Goal: Task Accomplishment & Management: Use online tool/utility

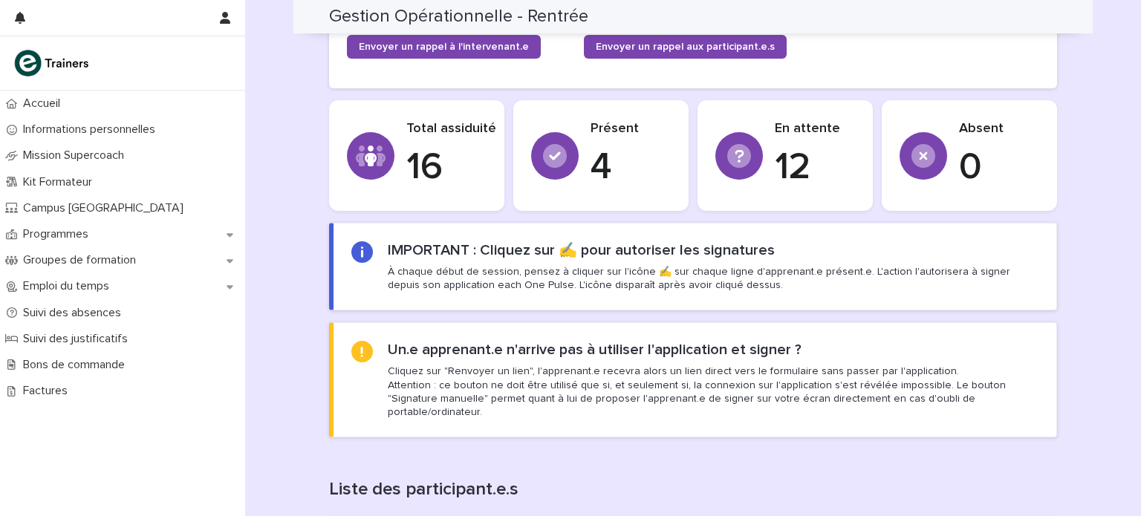
scroll to position [521, 0]
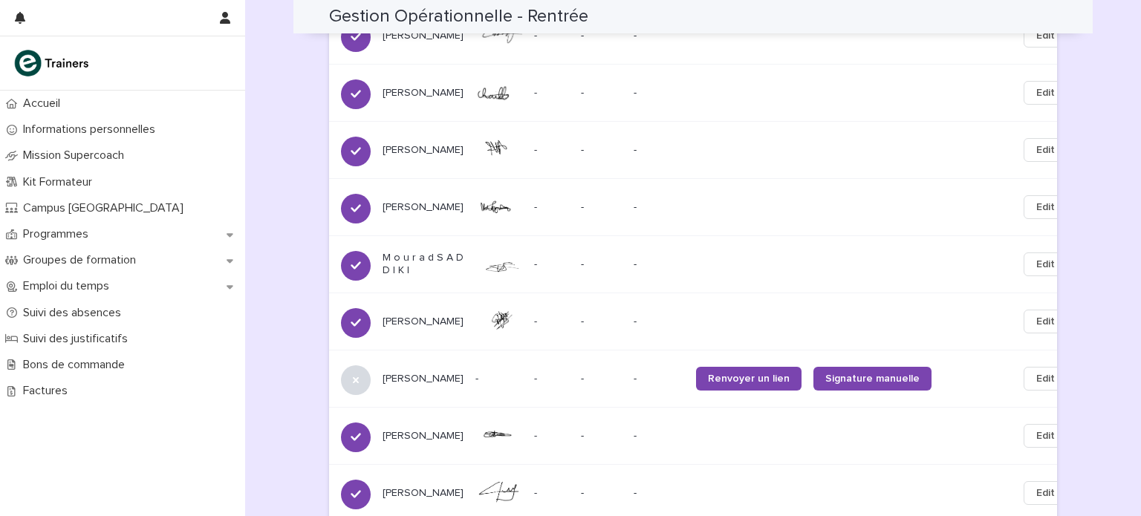
scroll to position [1462, 0]
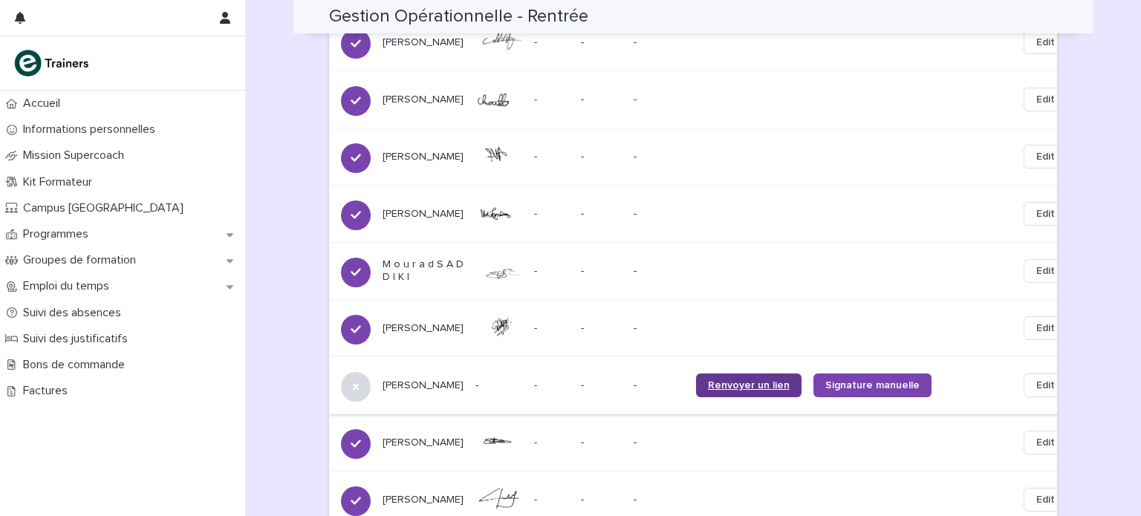
click at [721, 380] on span "Renvoyer un lien" at bounding box center [749, 385] width 82 height 10
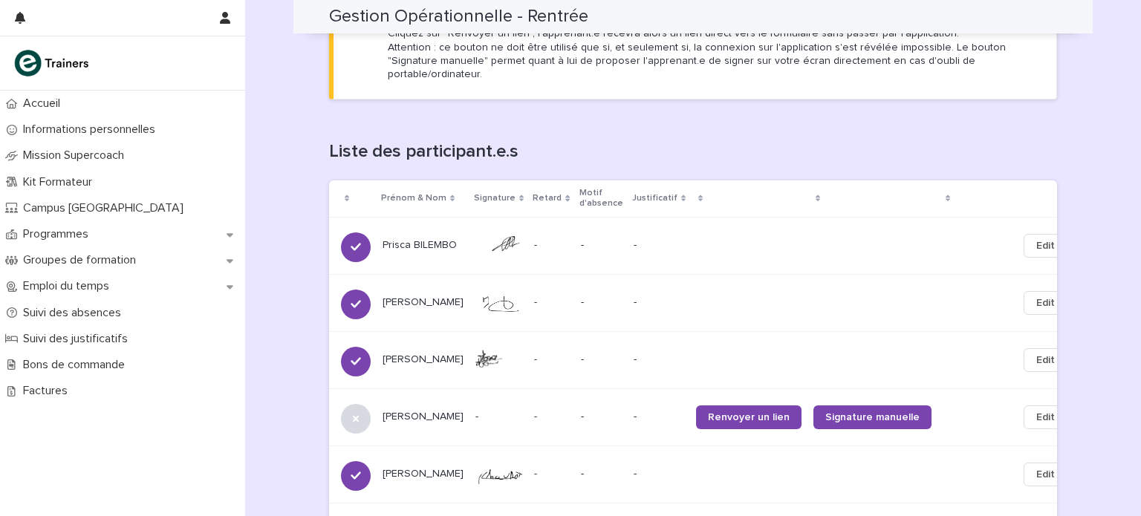
scroll to position [870, 0]
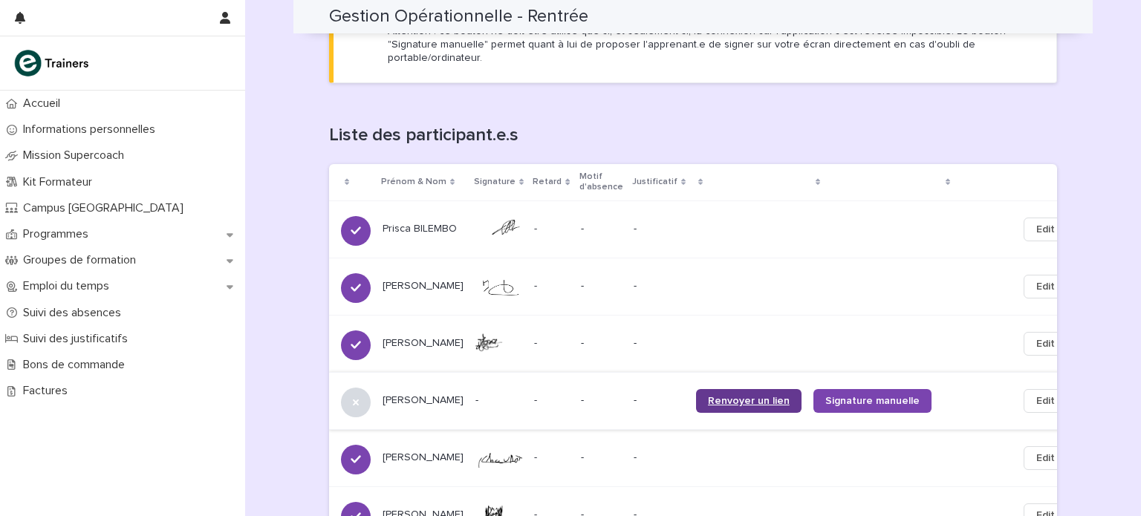
click at [723, 389] on link "Renvoyer un lien" at bounding box center [748, 401] width 105 height 24
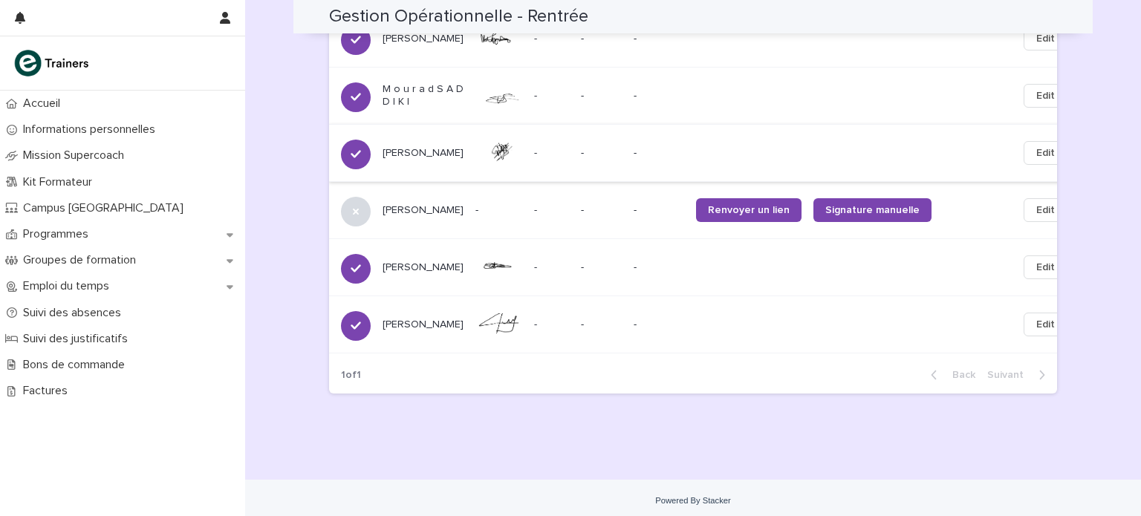
scroll to position [1619, 0]
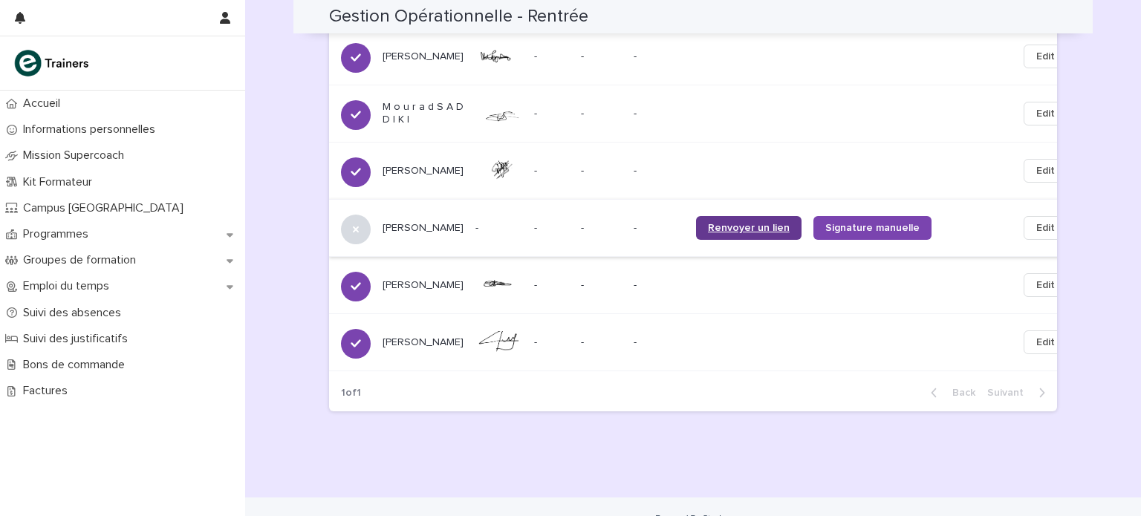
click at [709, 216] on link "Renvoyer un lien" at bounding box center [748, 228] width 105 height 24
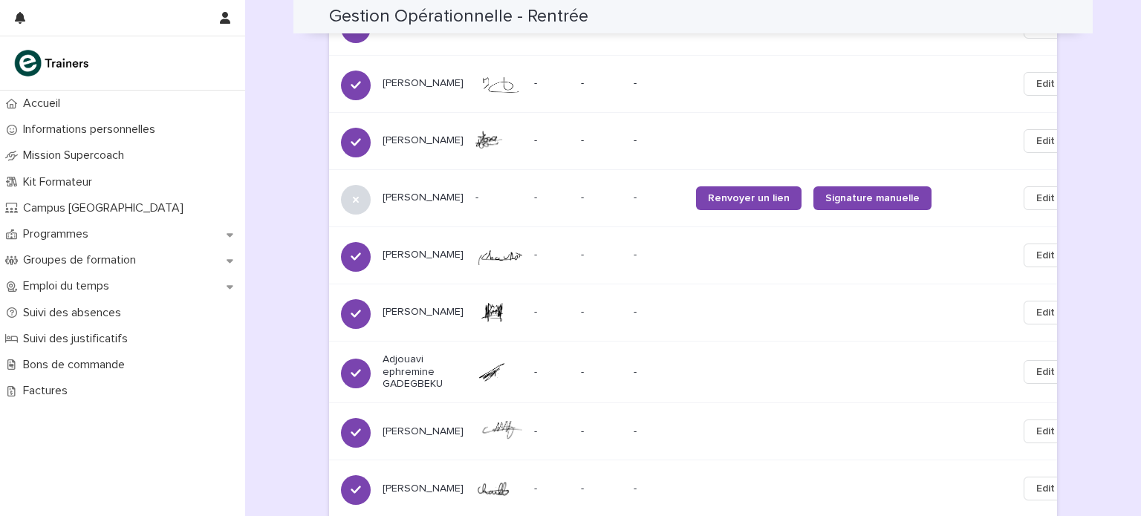
scroll to position [1075, 0]
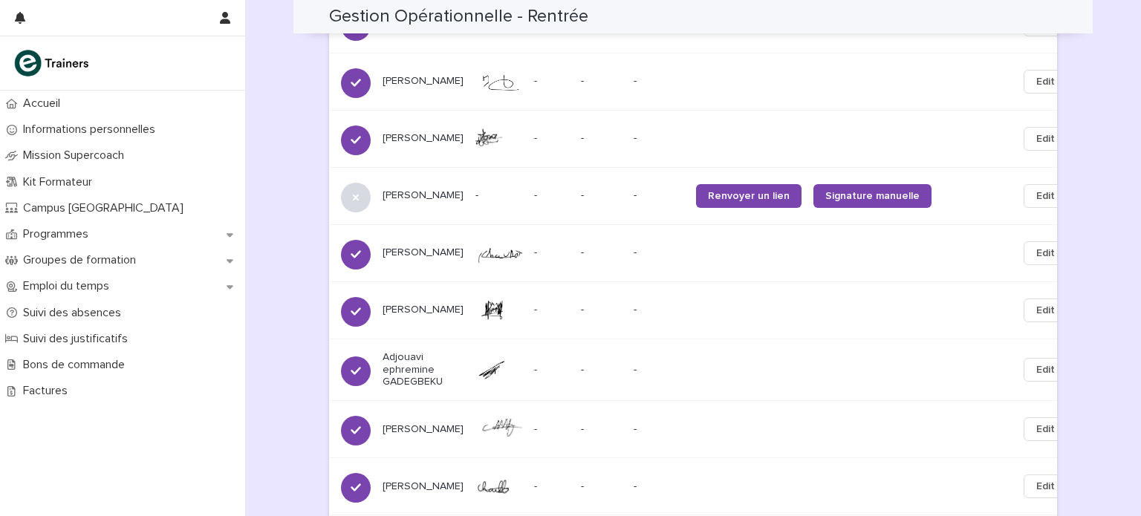
click at [708, 191] on span "Renvoyer un lien" at bounding box center [749, 196] width 82 height 10
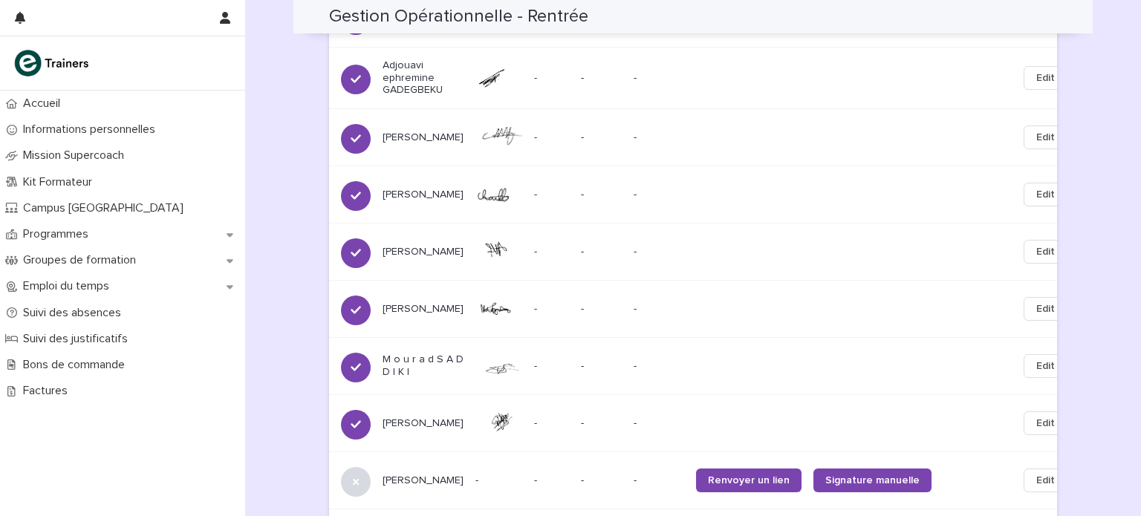
scroll to position [1393, 0]
